Goal: Information Seeking & Learning: Find specific fact

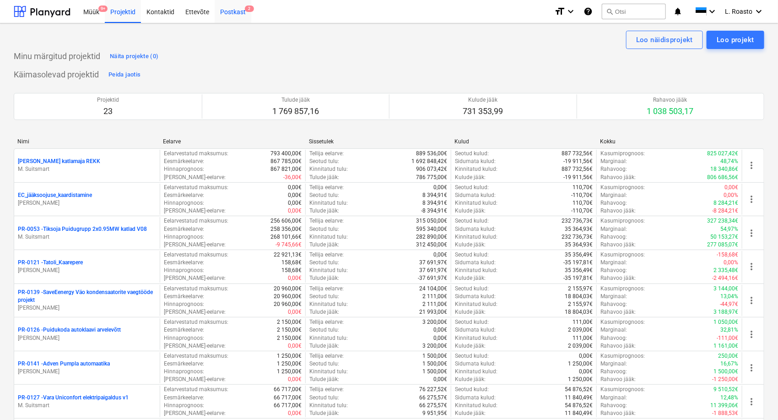
click at [236, 12] on div "Postkast 2" at bounding box center [233, 11] width 37 height 23
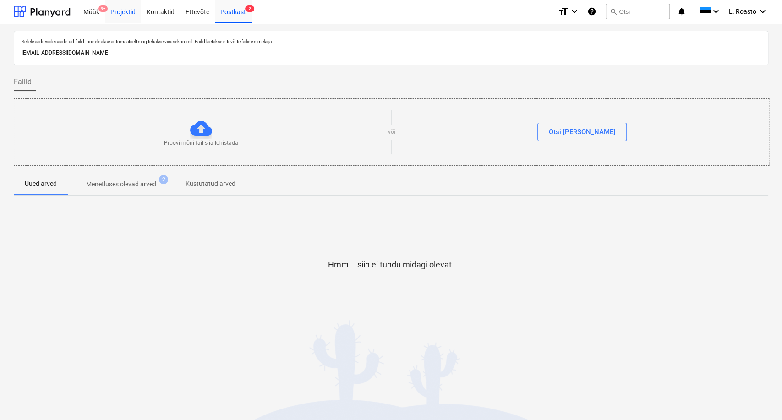
click at [113, 16] on div "Projektid" at bounding box center [123, 11] width 36 height 23
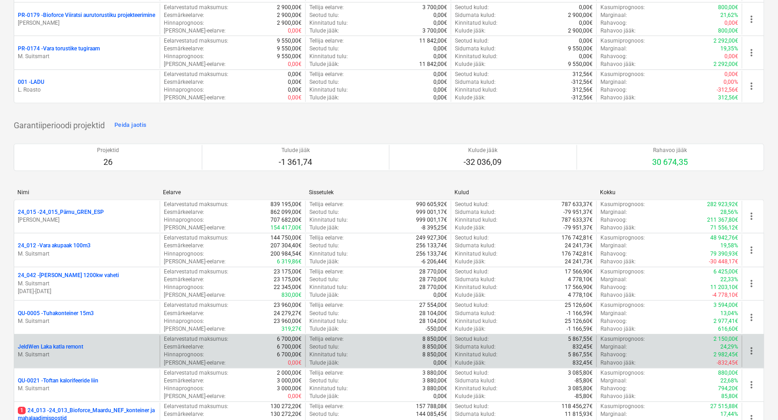
scroll to position [916, 0]
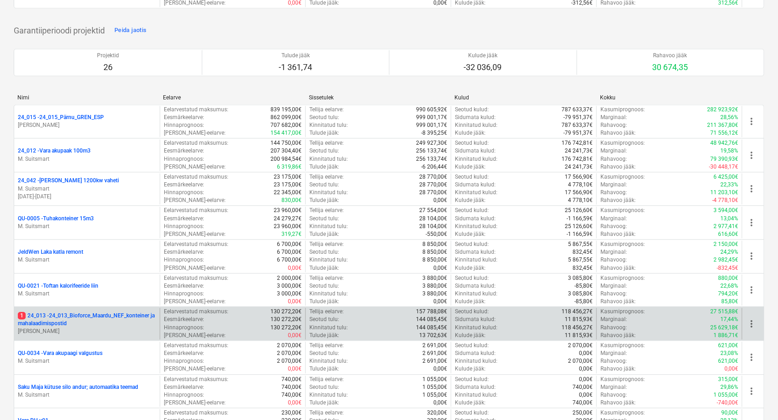
click at [96, 315] on p "1 24_013 - 24_013_Bioforce_Maardu_NEF_konteiner ja mahalaadimispostid" at bounding box center [87, 320] width 138 height 16
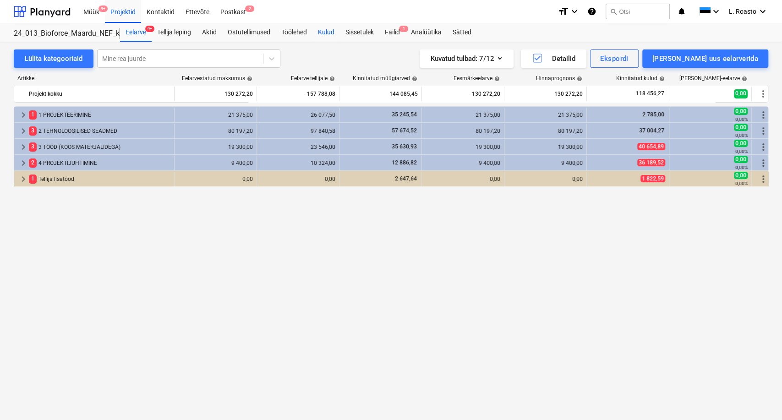
click at [328, 34] on div "Kulud" at bounding box center [325, 32] width 27 height 18
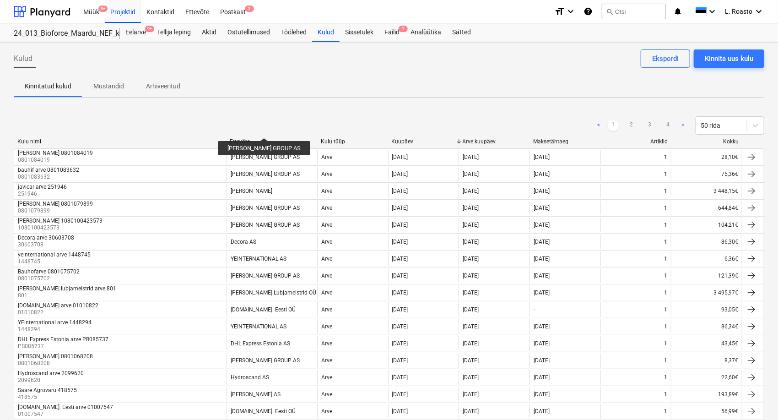
scroll to position [51, 0]
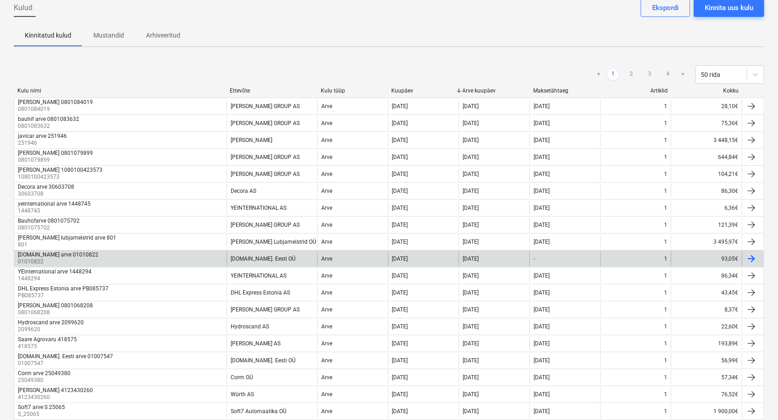
click at [103, 254] on div "[DOMAIN_NAME] arve 01010822 01010822" at bounding box center [120, 258] width 212 height 15
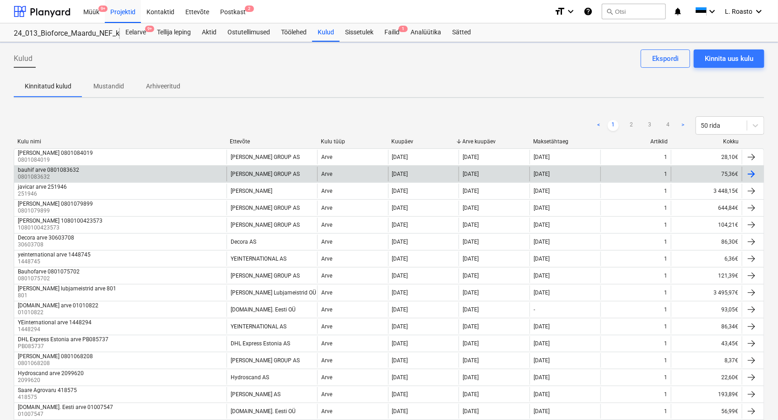
scroll to position [51, 0]
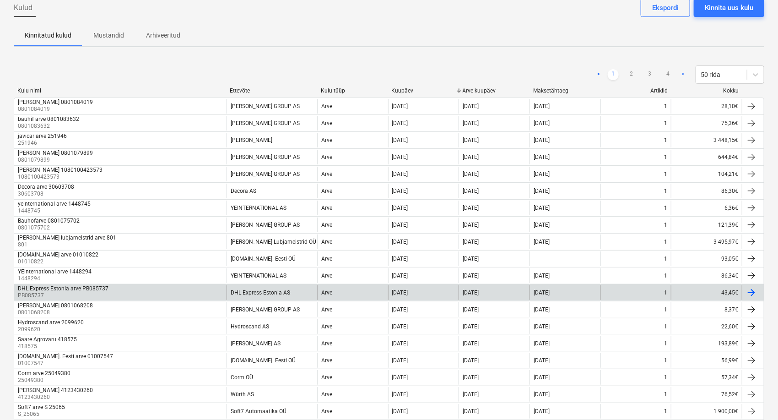
click at [153, 286] on div "DHL Express Estonia arve PB085737 PB085737" at bounding box center [120, 292] width 212 height 15
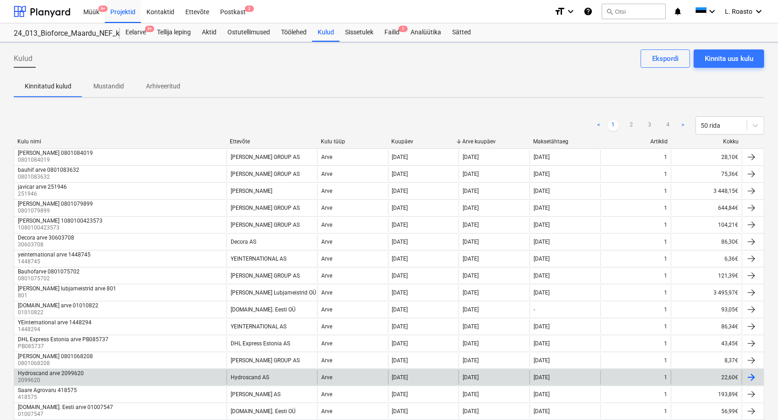
scroll to position [51, 0]
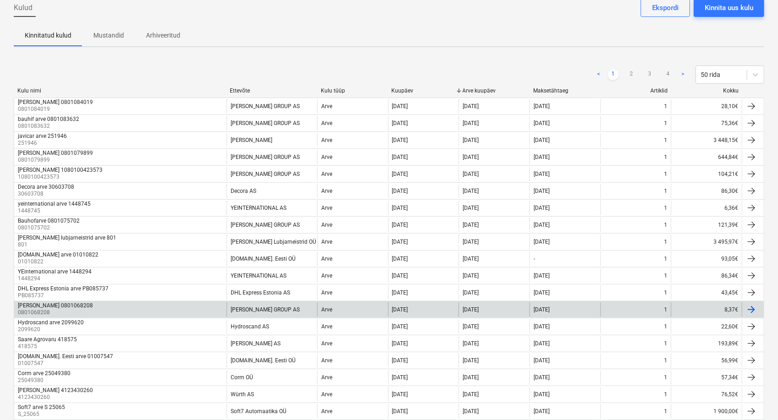
click at [129, 302] on div "[PERSON_NAME] 0801068208 0801068208" at bounding box center [120, 309] width 212 height 15
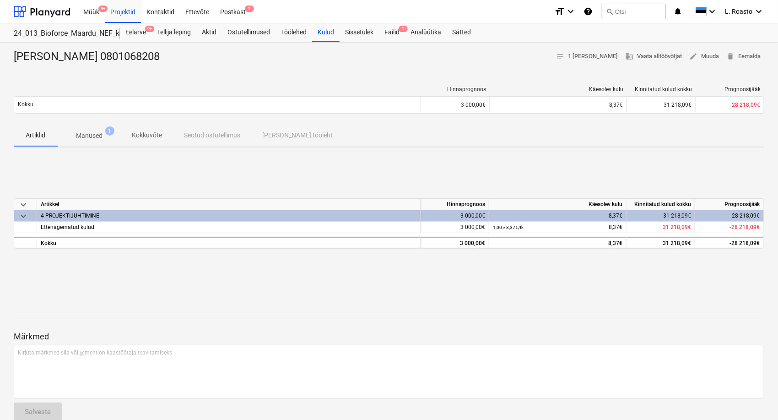
click at [115, 58] on div "[PERSON_NAME] 0801068208" at bounding box center [90, 56] width 153 height 15
copy div "0801068208"
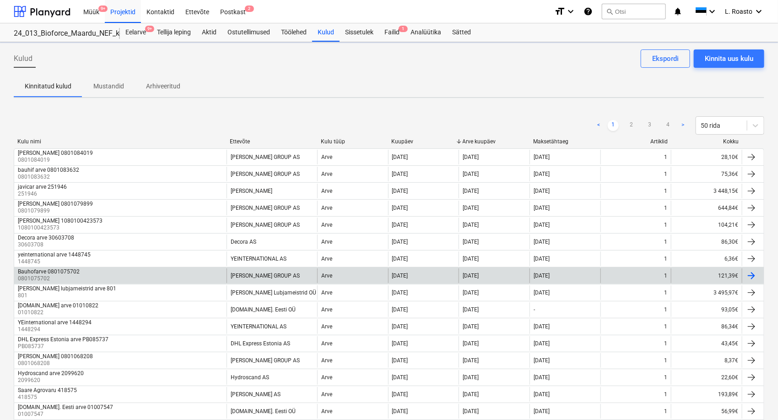
scroll to position [51, 0]
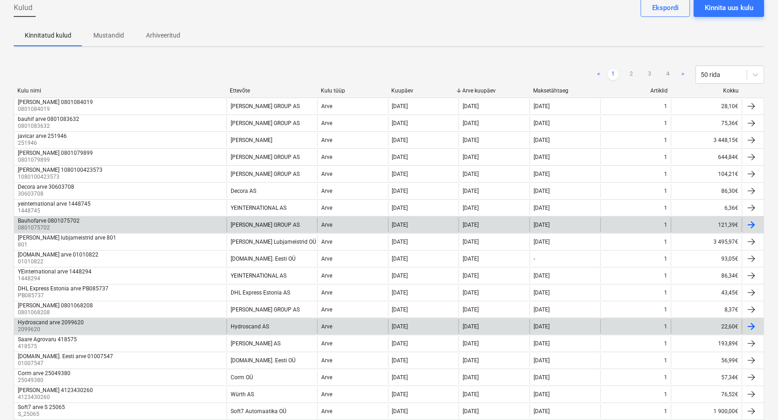
click at [165, 326] on div "Hydroscand arve 2099620 2099620" at bounding box center [120, 326] width 212 height 15
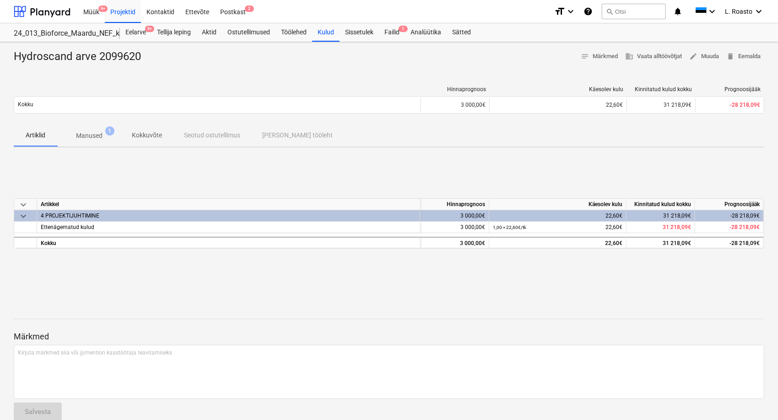
click at [119, 55] on div "Hydroscand arve 2099620" at bounding box center [81, 56] width 135 height 15
copy div "2099620"
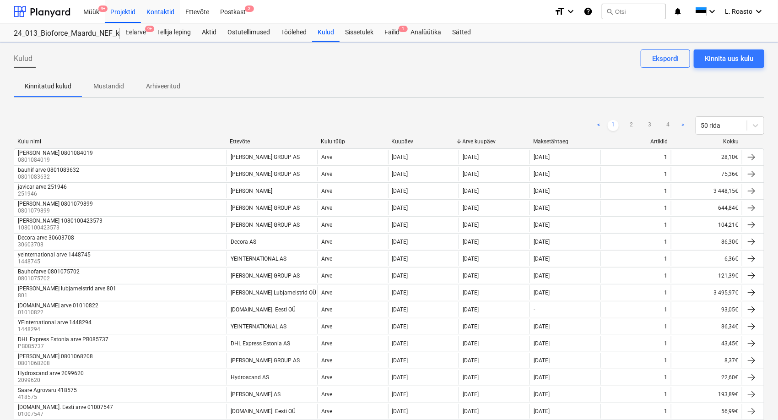
scroll to position [51, 0]
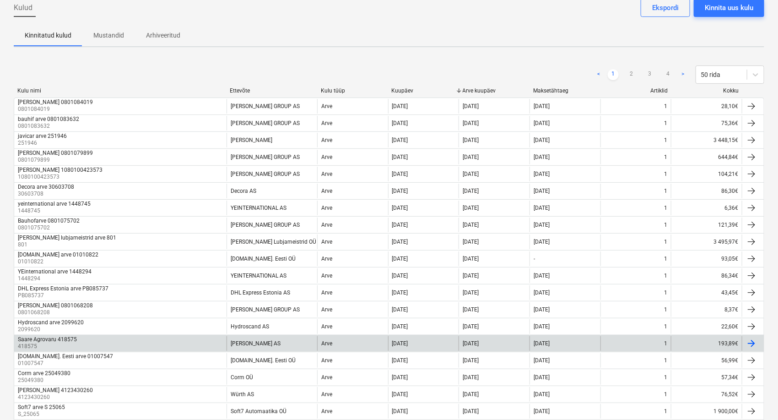
click at [282, 341] on div "[PERSON_NAME] AS" at bounding box center [272, 343] width 91 height 15
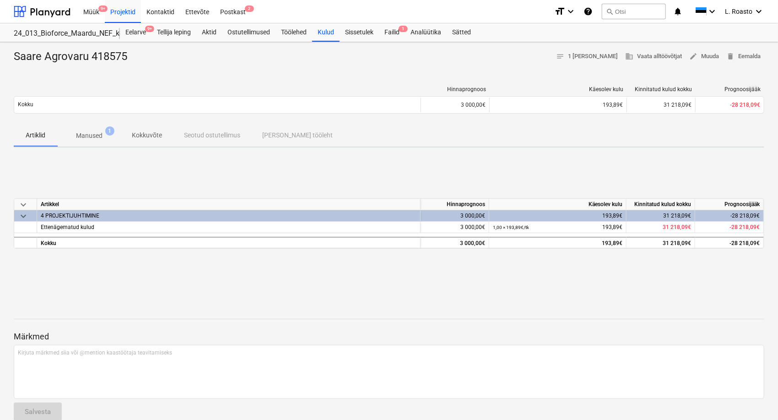
click at [119, 54] on div "Saare Agrovaru 418575" at bounding box center [74, 56] width 121 height 15
copy div "418575"
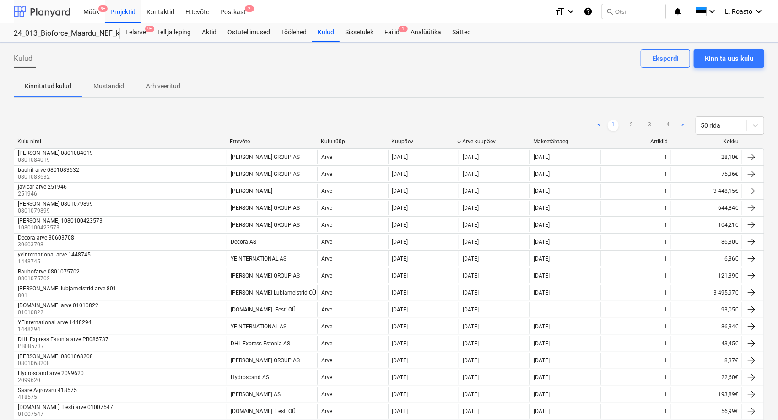
scroll to position [51, 0]
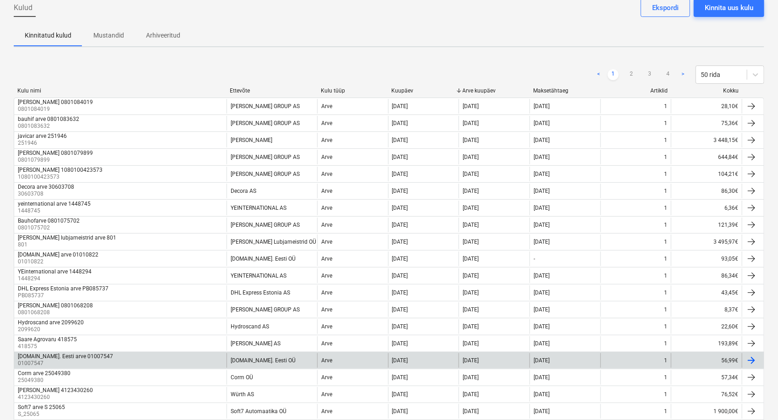
click at [116, 356] on div "[DOMAIN_NAME]. Eesti arve 01007547 01007547" at bounding box center [120, 360] width 212 height 15
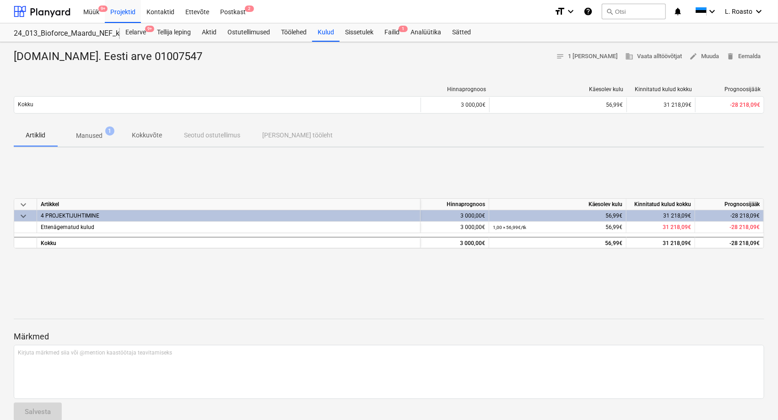
click at [126, 60] on div "[DOMAIN_NAME]. Eesti arve 01007547" at bounding box center [112, 56] width 196 height 15
copy div "01007547"
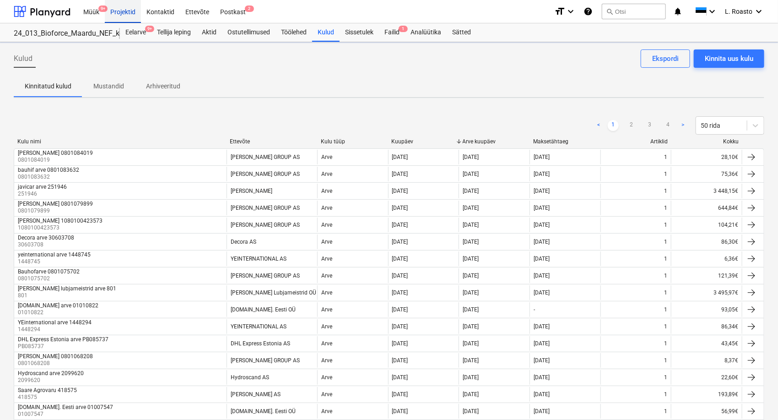
scroll to position [51, 0]
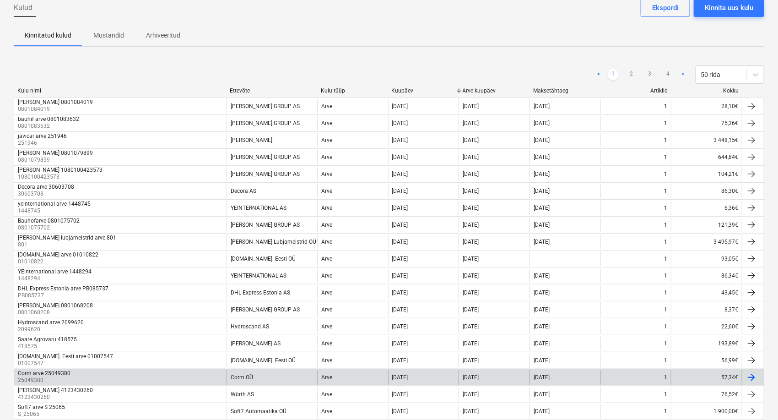
click at [104, 372] on div "Corm arve 25049380 25049380" at bounding box center [120, 377] width 212 height 15
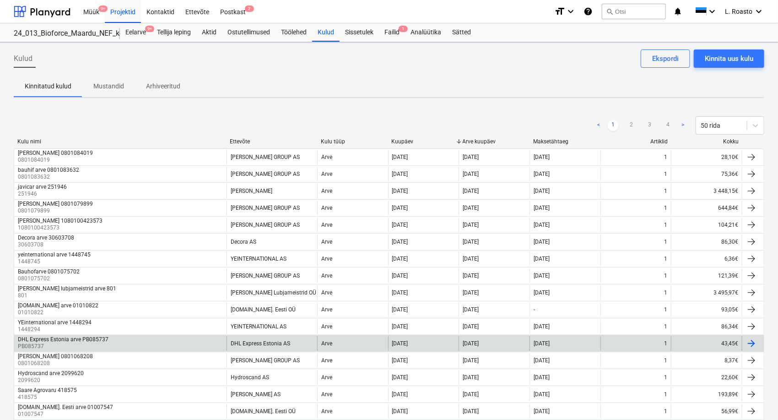
scroll to position [51, 0]
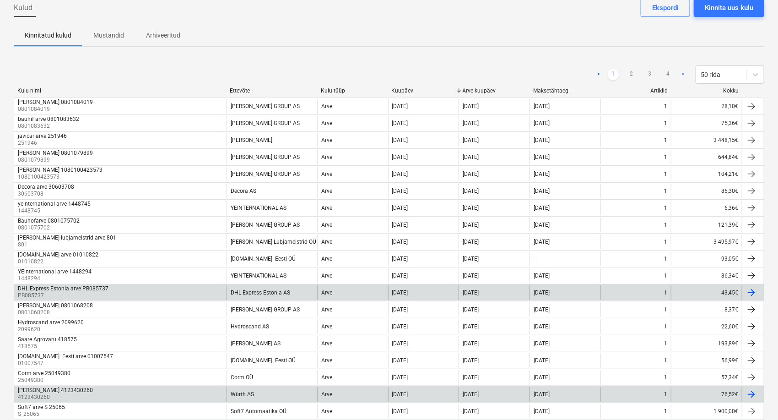
click at [146, 392] on div "[PERSON_NAME] 4123430260 4123430260" at bounding box center [120, 394] width 212 height 15
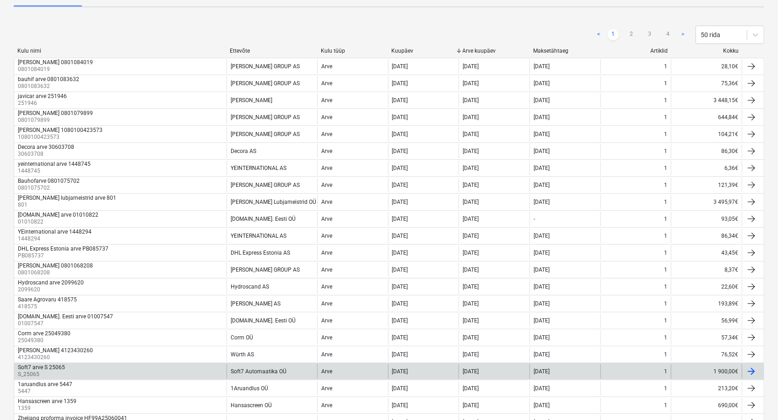
scroll to position [102, 0]
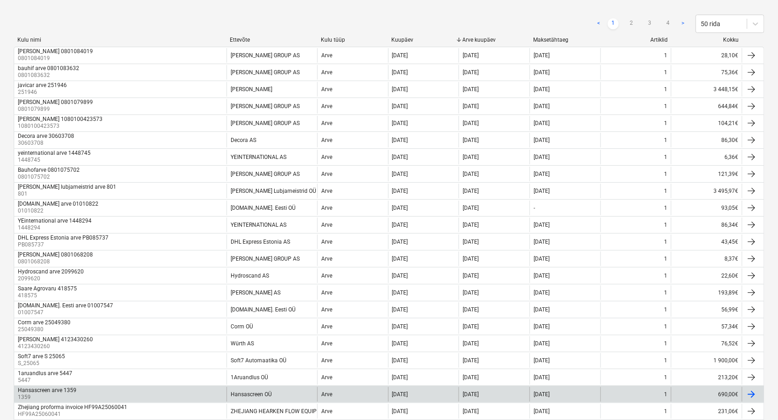
click at [81, 390] on div "Hansascreen arve 1359 1359" at bounding box center [120, 394] width 212 height 15
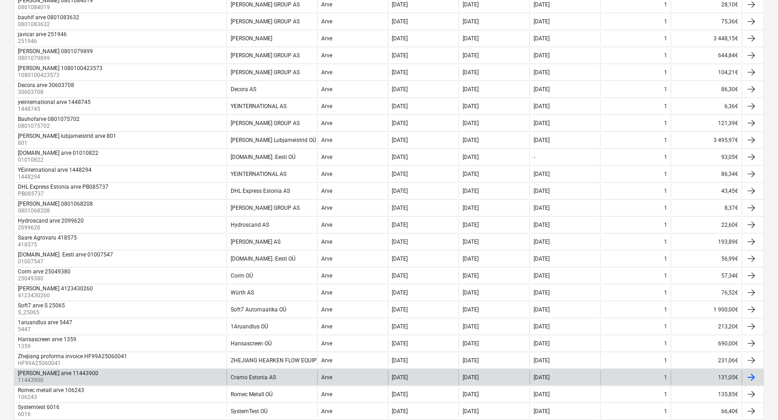
click at [139, 372] on div "[PERSON_NAME] arve 11443900 11443900" at bounding box center [120, 377] width 212 height 15
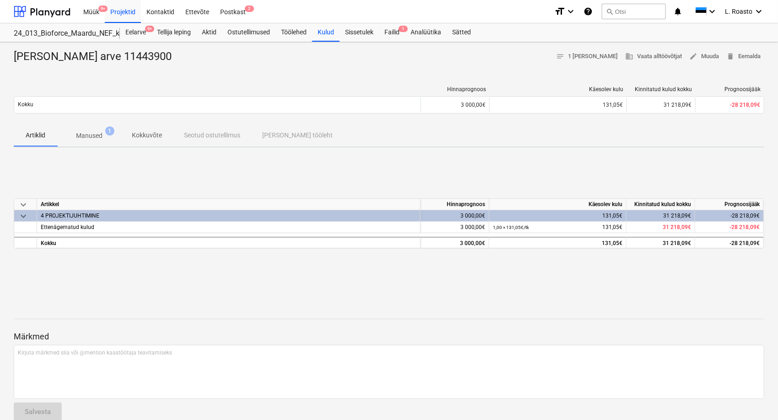
click at [114, 52] on div "[PERSON_NAME] arve 11443900" at bounding box center [96, 56] width 165 height 15
copy div "11443900"
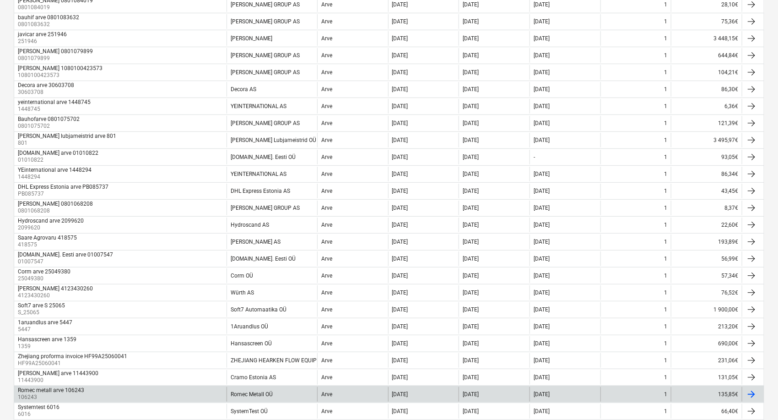
scroll to position [203, 0]
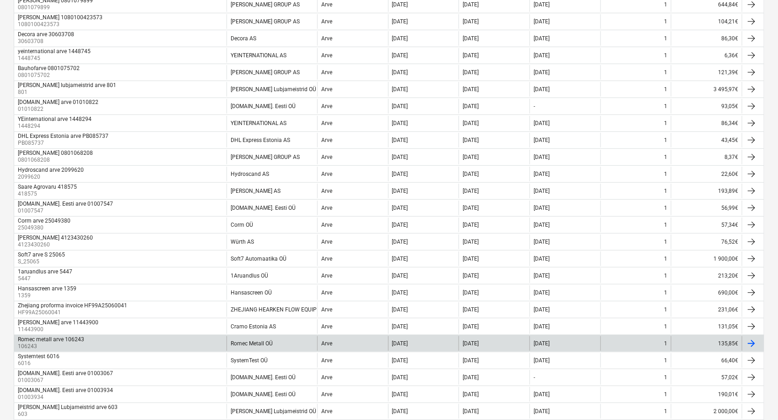
click at [146, 338] on div "Romec metall arve 106243 106243" at bounding box center [120, 343] width 212 height 15
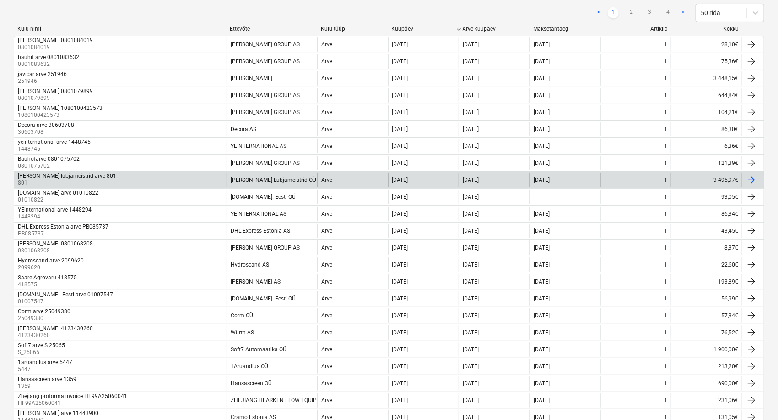
scroll to position [102, 0]
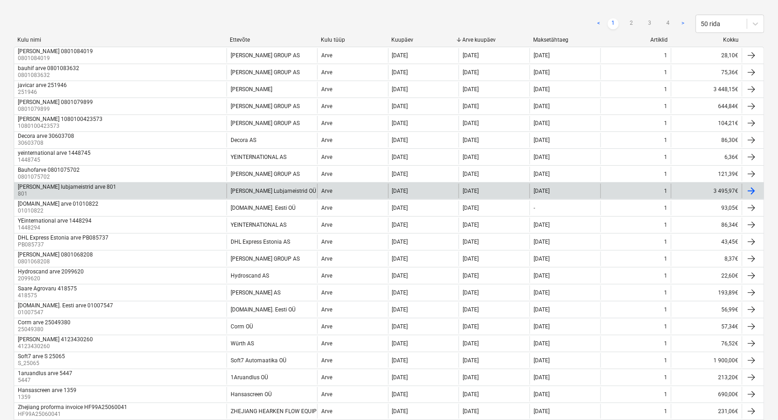
click at [88, 185] on div "[PERSON_NAME] lubjameistrid arve 801" at bounding box center [67, 187] width 98 height 6
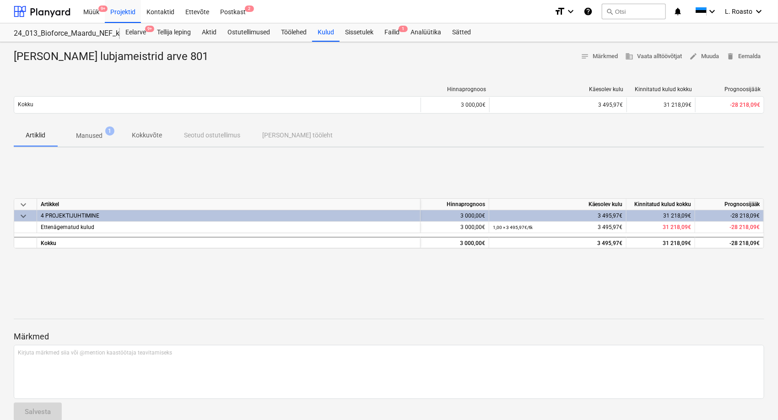
click at [156, 177] on div "keyboard_arrow_down Artikkel Hinnaprognoos Käesolev kulu Kinnitatud kulud kokku…" at bounding box center [389, 223] width 751 height 137
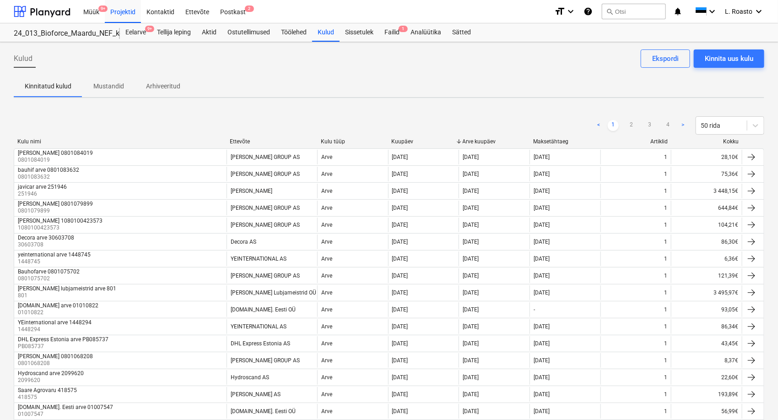
click at [638, 5] on div "Projekti ületoomine ebaõnnestus" at bounding box center [602, 9] width 106 height 11
click at [657, 15] on div "Projekti ületoomine ebaõnnestus" at bounding box center [601, 9] width 113 height 18
click at [665, 14] on div "Projekti ületoomine ebaõnnestus" at bounding box center [650, 9] width 247 height 19
click at [664, 5] on div "Projekti ületoomine ebaõnnestus" at bounding box center [650, 9] width 247 height 19
click at [611, 14] on div "Projekti ületoomine ebaõnnestus" at bounding box center [602, 9] width 106 height 11
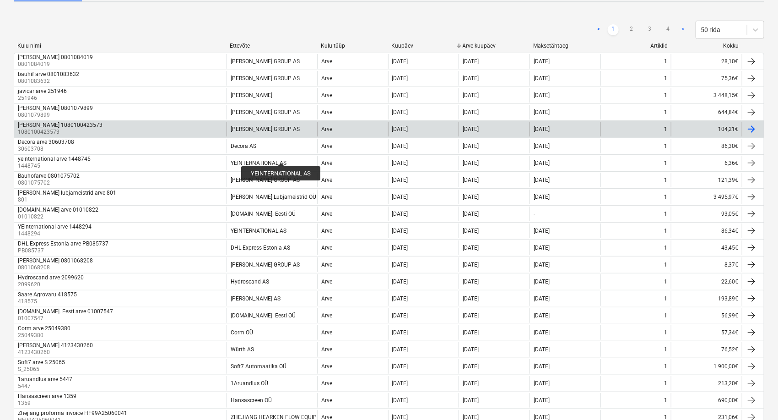
scroll to position [102, 0]
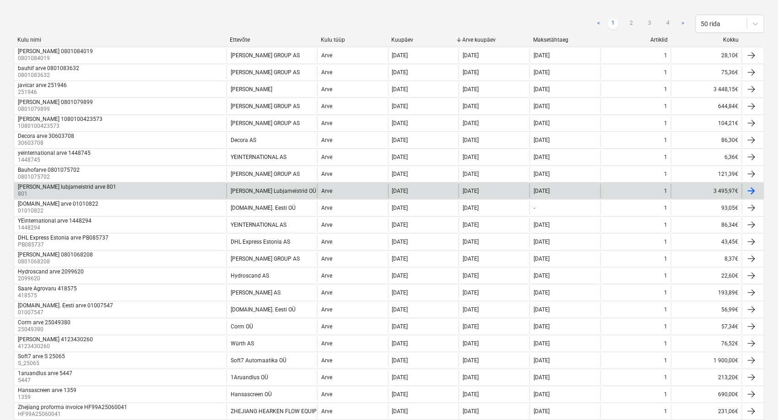
click at [91, 190] on div "[PERSON_NAME] lubjameistrid arve 801 801" at bounding box center [120, 191] width 212 height 15
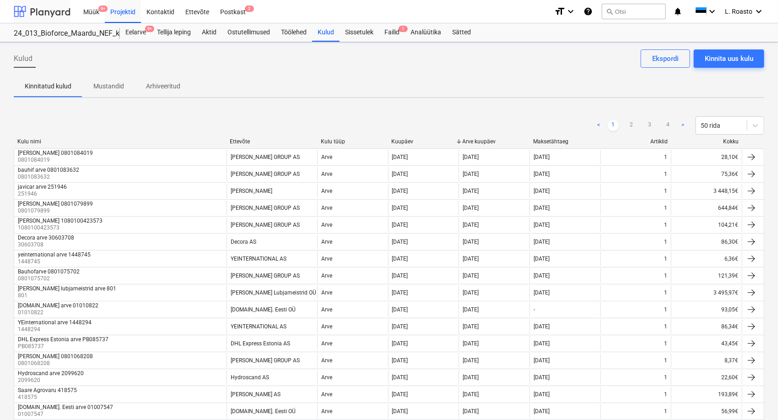
scroll to position [102, 0]
